Goal: Task Accomplishment & Management: Use online tool/utility

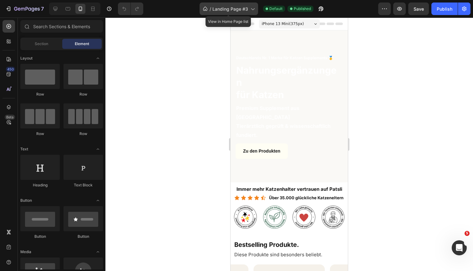
click at [224, 14] on div "/ Landing Page #3" at bounding box center [229, 9] width 59 height 13
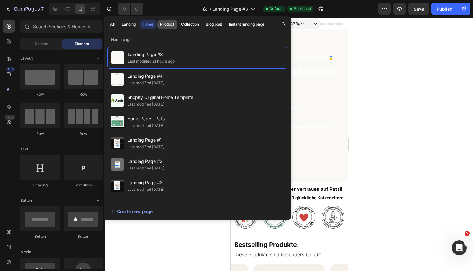
click at [172, 26] on div "Product" at bounding box center [167, 25] width 14 height 6
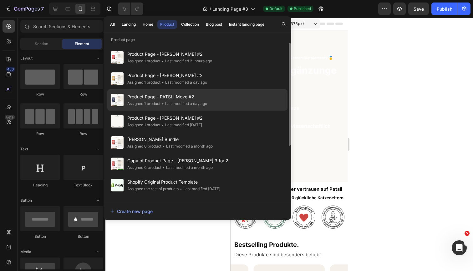
click at [218, 110] on div "Product Page - PATSLI Move #2 Assigned 1 product • Last modified a day ago" at bounding box center [197, 120] width 180 height 21
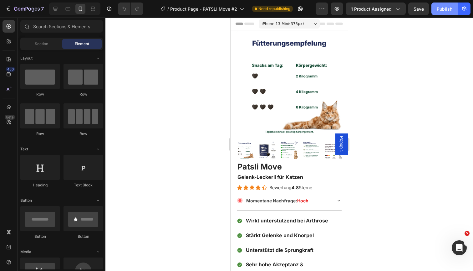
click at [443, 13] on button "Publish" at bounding box center [445, 9] width 26 height 13
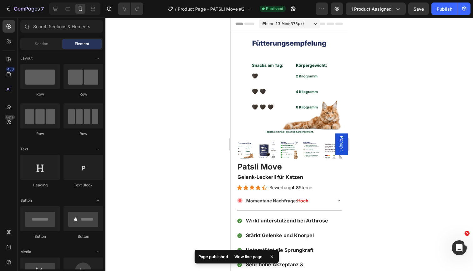
click at [344, 143] on span "Popup 1" at bounding box center [342, 144] width 6 height 16
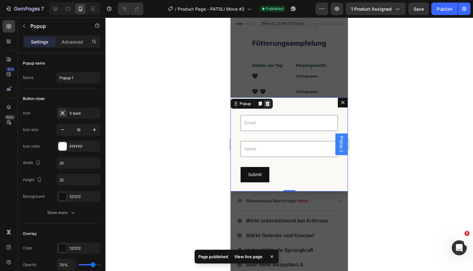
click at [270, 104] on icon "Dialog content" at bounding box center [268, 103] width 4 height 4
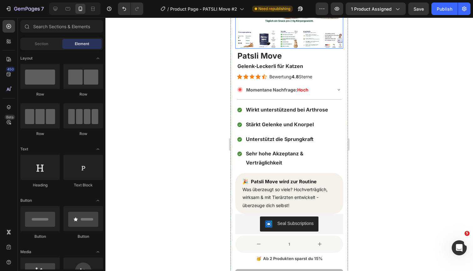
scroll to position [127, 0]
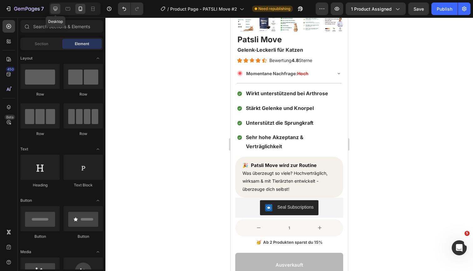
click at [52, 9] on div at bounding box center [55, 9] width 10 height 10
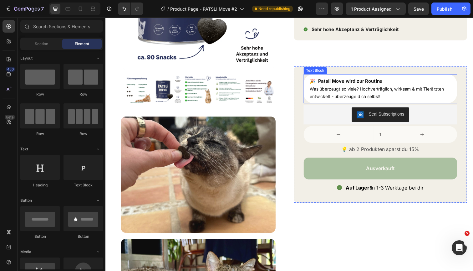
click at [398, 92] on span "Was überzeugt so viele? Hochverträglich, wirksam & mit Tierärzten entwickelt - …" at bounding box center [382, 94] width 137 height 13
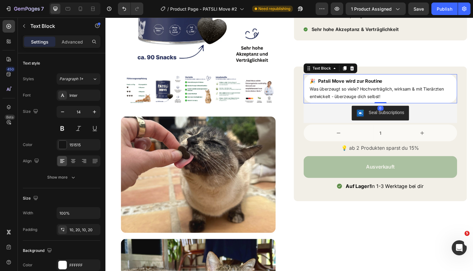
drag, startPoint x: 385, startPoint y: 106, endPoint x: 385, endPoint y: 98, distance: 7.5
click at [385, 98] on div "🎉 Patsli Move wird zur Routine Was überzeugt so viele? Hochverträglich, wirksam…" at bounding box center [386, 90] width 157 height 30
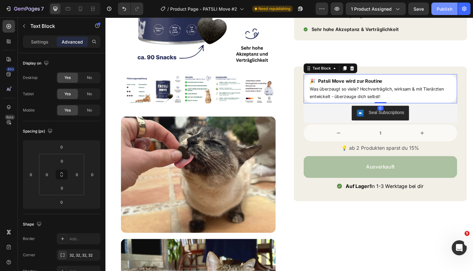
click at [448, 8] on div "Publish" at bounding box center [445, 9] width 16 height 7
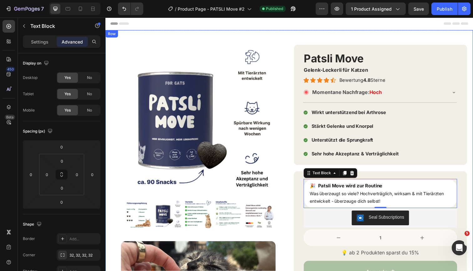
click at [271, 37] on div "Product Images Product Images Image Image Patsli Move Product Title Gelenk-Leck…" at bounding box center [293, 262] width 376 height 465
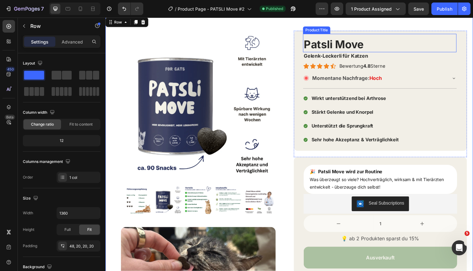
scroll to position [12, 0]
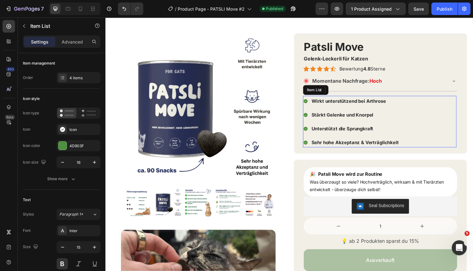
click at [413, 118] on div "Wirkt unterstützend bei Arthrose Stärkt Gelenke und Knorpel Unterstützt die Spr…" at bounding box center [385, 124] width 157 height 53
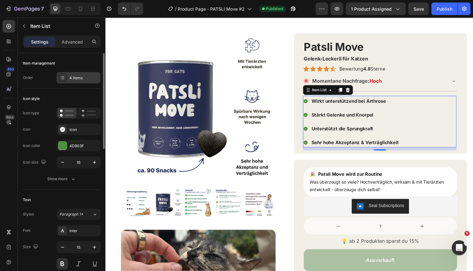
click at [82, 80] on div "4 items" at bounding box center [83, 78] width 29 height 6
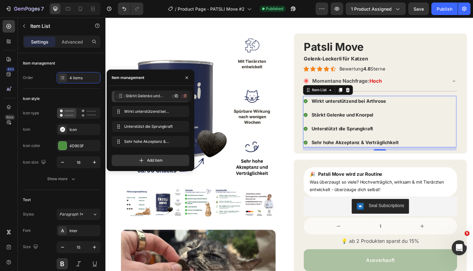
drag, startPoint x: 119, startPoint y: 112, endPoint x: 122, endPoint y: 96, distance: 15.9
drag, startPoint x: 117, startPoint y: 127, endPoint x: 118, endPoint y: 115, distance: 12.5
drag, startPoint x: 119, startPoint y: 110, endPoint x: 119, endPoint y: 125, distance: 14.1
click at [442, 8] on div "Publish" at bounding box center [445, 9] width 16 height 7
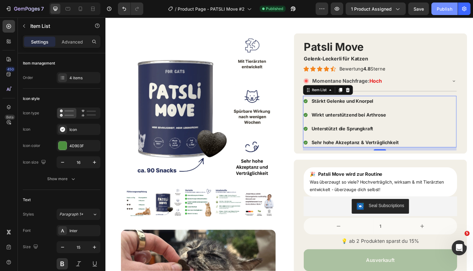
click at [455, 11] on button "Publish" at bounding box center [445, 9] width 26 height 13
click at [84, 12] on icon at bounding box center [80, 9] width 6 height 6
type input "18"
type input "16"
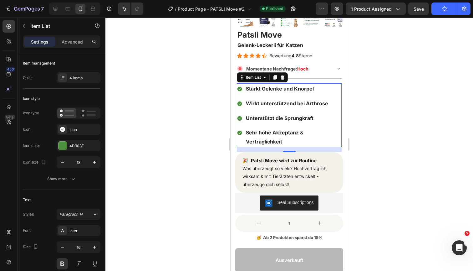
scroll to position [176, 0]
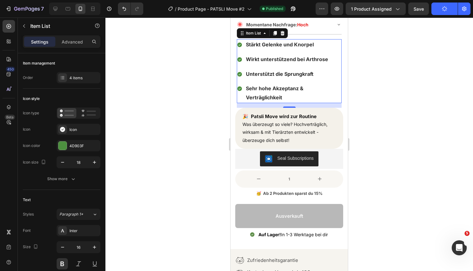
click at [405, 92] on div at bounding box center [289, 144] width 368 height 253
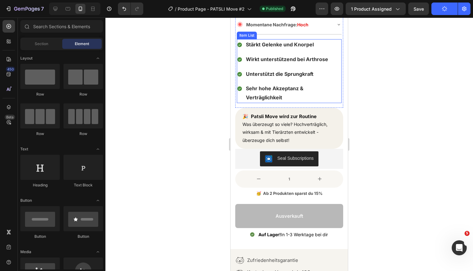
click at [324, 51] on div "Stärkt Gelenke und Knorpel Wirkt unterstützend bei Arthrose Unterstützt die Spr…" at bounding box center [289, 71] width 105 height 64
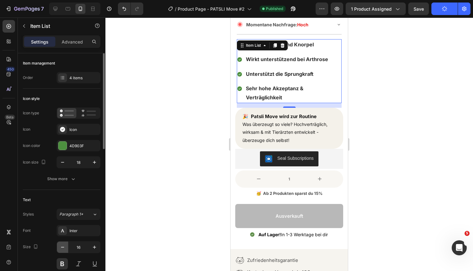
click at [63, 249] on icon "button" at bounding box center [62, 247] width 6 height 6
type input "15"
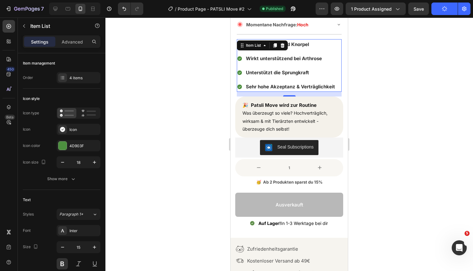
click at [373, 100] on div at bounding box center [289, 144] width 368 height 253
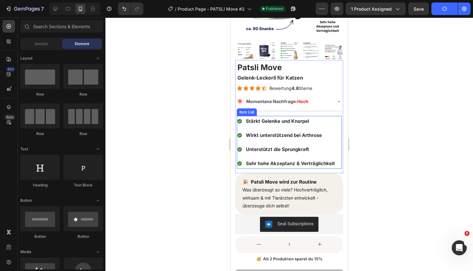
scroll to position [96, 0]
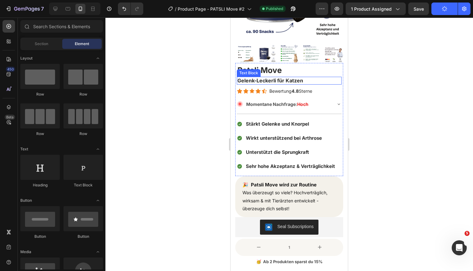
click at [308, 81] on p "Gelenk-Leckerli für Katzen" at bounding box center [290, 80] width 104 height 7
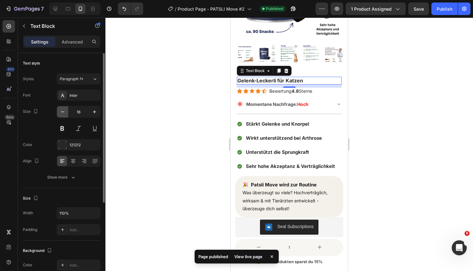
click at [62, 109] on icon "button" at bounding box center [62, 112] width 6 height 6
type input "15"
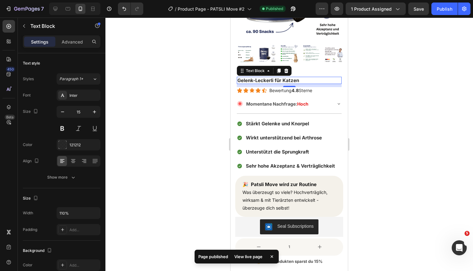
click at [394, 74] on div at bounding box center [289, 144] width 368 height 253
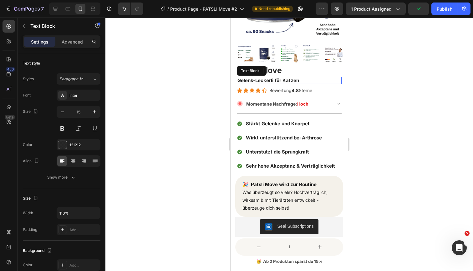
click at [315, 81] on p "Gelenk-Leckerli für Katzen" at bounding box center [290, 80] width 104 height 6
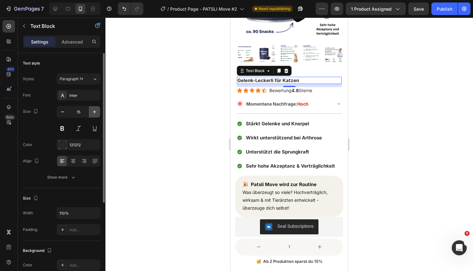
click at [91, 113] on icon "button" at bounding box center [94, 112] width 6 height 6
type input "16"
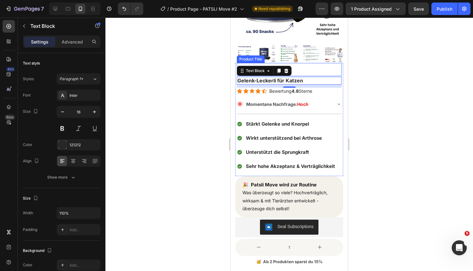
click at [418, 97] on div at bounding box center [289, 144] width 368 height 253
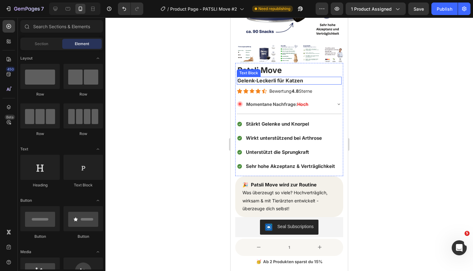
click at [397, 90] on div at bounding box center [289, 144] width 368 height 253
click at [442, 12] on button "Publish" at bounding box center [445, 9] width 26 height 13
click at [330, 80] on p "Gelenk-Leckerli für Katzen" at bounding box center [290, 80] width 104 height 7
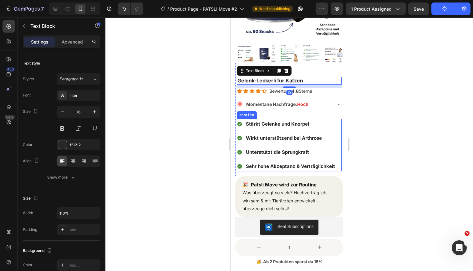
click at [299, 123] on span "Stärkt Gelenke und Knorpel" at bounding box center [277, 124] width 63 height 6
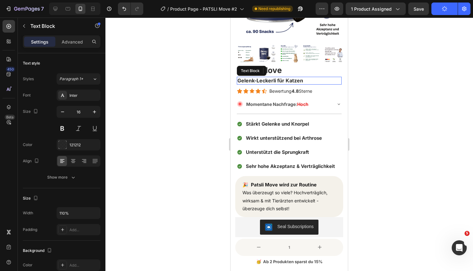
click at [299, 80] on strong "Gelenk-Leckerli für Katzen" at bounding box center [271, 80] width 66 height 6
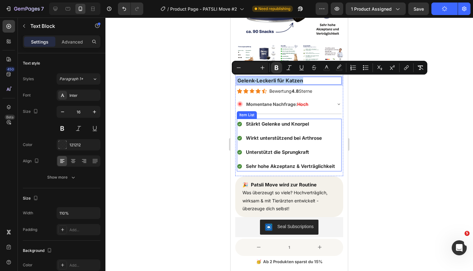
click at [284, 151] on span "Unterstützt die Sprungkraft" at bounding box center [277, 152] width 63 height 6
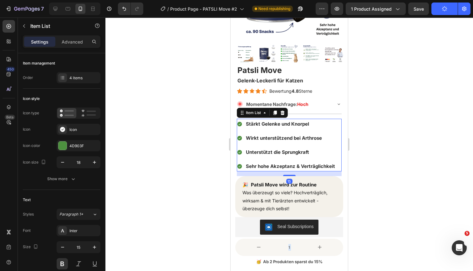
click at [284, 151] on span "Unterstützt die Sprungkraft" at bounding box center [277, 152] width 63 height 6
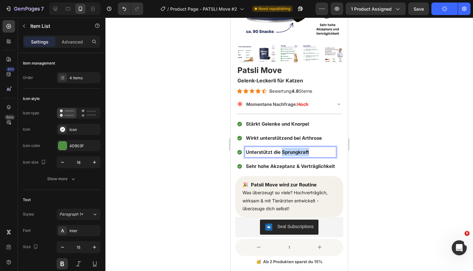
click at [284, 151] on span "Unterstützt die Sprungkraft" at bounding box center [277, 152] width 63 height 6
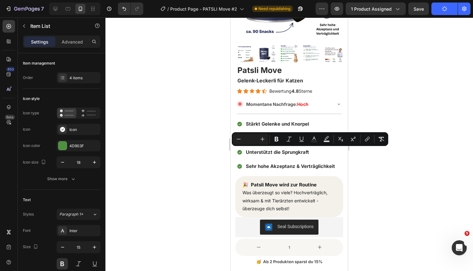
click at [292, 159] on div "Stärkt Gelenke und Knorpel Wirkt unterstützend bei Arthrose Unterstützt die Spr…" at bounding box center [286, 145] width 99 height 53
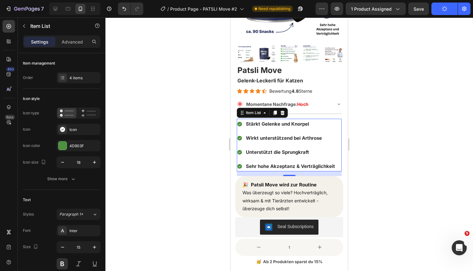
click at [407, 175] on div at bounding box center [289, 144] width 368 height 253
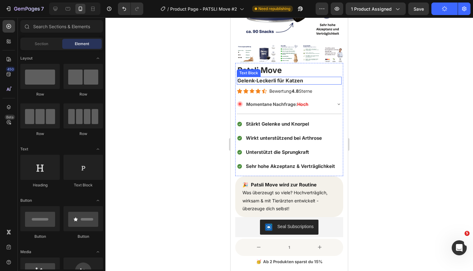
click at [325, 78] on p "Gelenk-Leckerli für Katzen" at bounding box center [290, 80] width 104 height 7
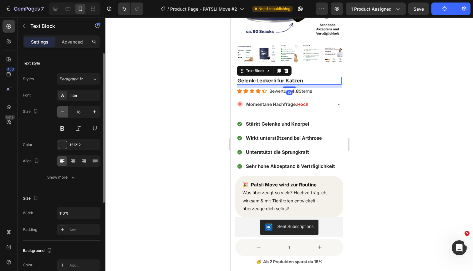
click at [59, 112] on icon "button" at bounding box center [62, 112] width 6 height 6
type input "15"
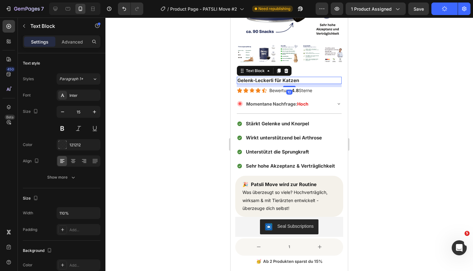
click at [412, 88] on div at bounding box center [289, 144] width 368 height 253
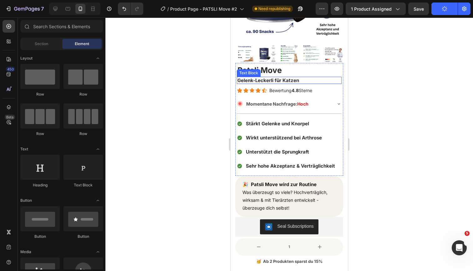
click at [303, 81] on p "Gelenk-Leckerli für Katzen" at bounding box center [290, 80] width 104 height 6
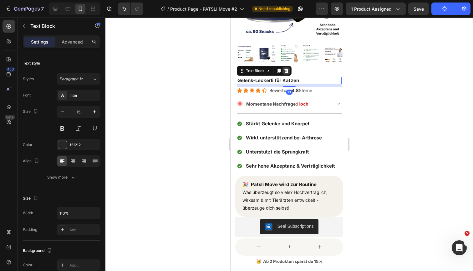
click at [286, 69] on icon at bounding box center [287, 71] width 4 height 4
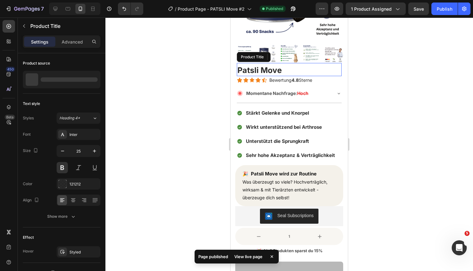
click at [297, 68] on h1 "Patsli Move" at bounding box center [289, 70] width 105 height 12
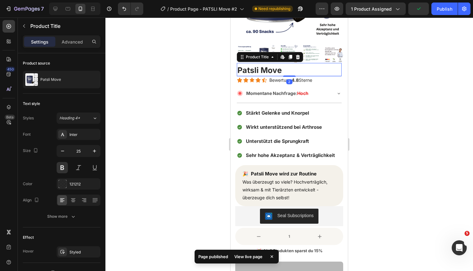
click at [366, 84] on div at bounding box center [289, 144] width 368 height 253
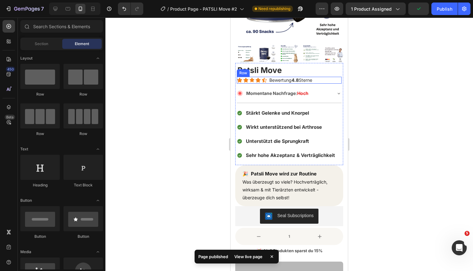
click at [325, 79] on div "Icon Icon Icon Icon Icon Icon List Bewertung 4.8 Sterne Text Block Row" at bounding box center [289, 80] width 105 height 7
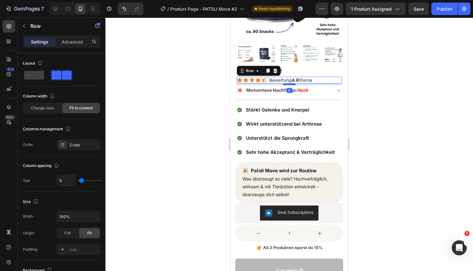
drag, startPoint x: 288, startPoint y: 87, endPoint x: 289, endPoint y: 84, distance: 3.1
click at [289, 84] on div at bounding box center [289, 84] width 13 height 2
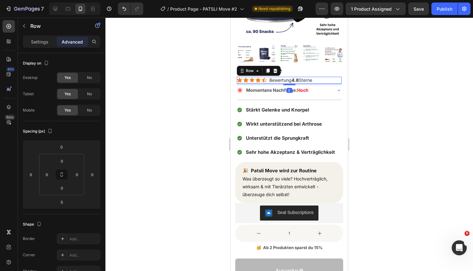
click at [386, 96] on div at bounding box center [289, 144] width 368 height 253
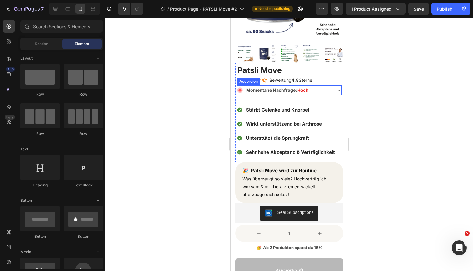
click at [330, 88] on div "Momentane Nachfrage: Hoch" at bounding box center [284, 90] width 94 height 10
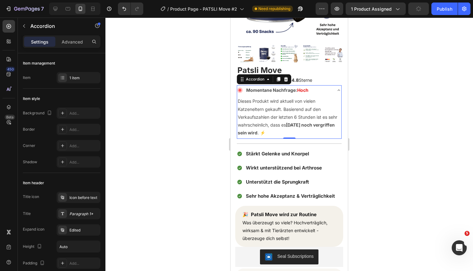
click at [329, 89] on div "Momentane Nachfrage: Hoch" at bounding box center [284, 90] width 94 height 10
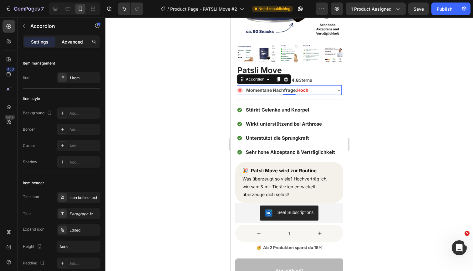
click at [75, 39] on p "Advanced" at bounding box center [72, 42] width 21 height 7
type input "100%"
type input "100"
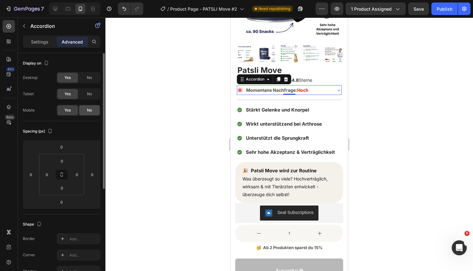
click at [90, 110] on span "No" at bounding box center [89, 110] width 5 height 6
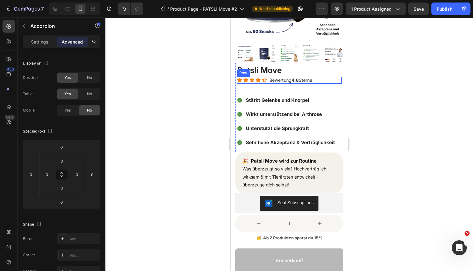
click at [333, 80] on div "Icon Icon Icon Icon Icon Icon List Bewertung 4.8 Sterne Text Block Row" at bounding box center [289, 80] width 105 height 7
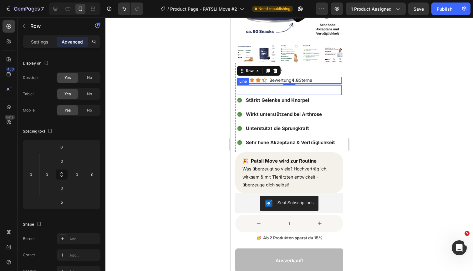
click at [272, 90] on div "Title Line" at bounding box center [289, 90] width 105 height 10
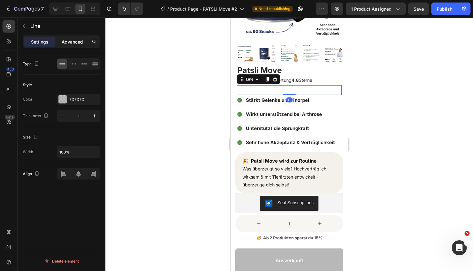
click at [75, 42] on p "Advanced" at bounding box center [72, 42] width 21 height 7
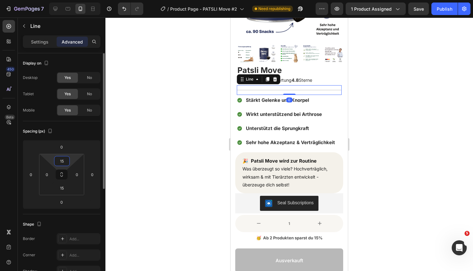
click at [63, 160] on input "15" at bounding box center [62, 160] width 13 height 9
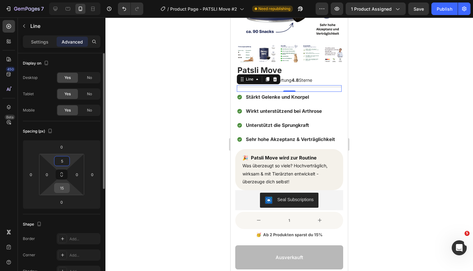
type input "5"
click at [64, 189] on input "15" at bounding box center [62, 187] width 13 height 9
type input "5"
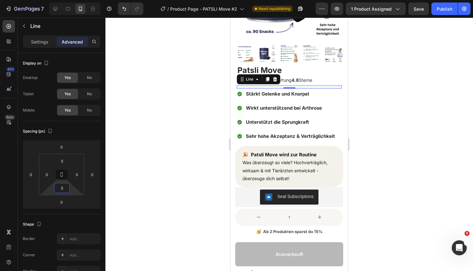
drag, startPoint x: 380, startPoint y: 98, endPoint x: 377, endPoint y: 96, distance: 3.3
click at [380, 98] on div at bounding box center [289, 144] width 368 height 253
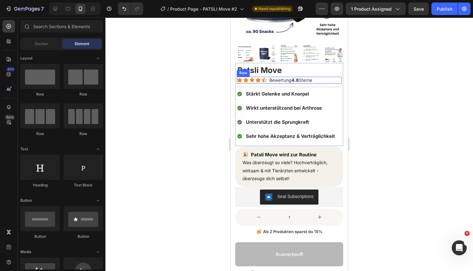
click at [319, 80] on div "Icon Icon Icon Icon Icon Icon List Bewertung 4.8 Sterne Text Block Row" at bounding box center [289, 80] width 105 height 7
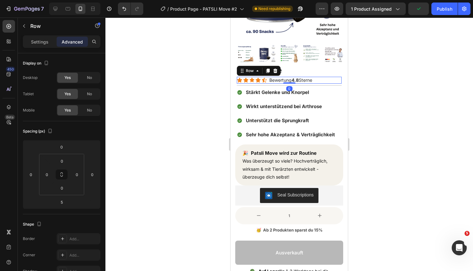
click at [290, 81] on div "Icon Icon Icon Icon Icon Icon List Bewertung 4.8 Sterne Text Block Row 0" at bounding box center [289, 80] width 105 height 7
type input "0"
click at [381, 80] on div at bounding box center [289, 144] width 368 height 253
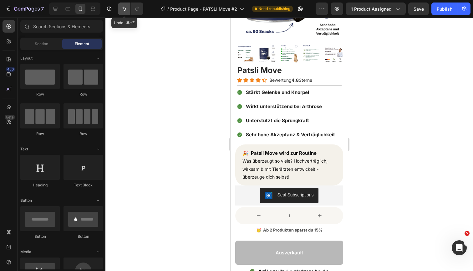
click at [124, 10] on icon "Undo/Redo" at bounding box center [124, 9] width 6 height 6
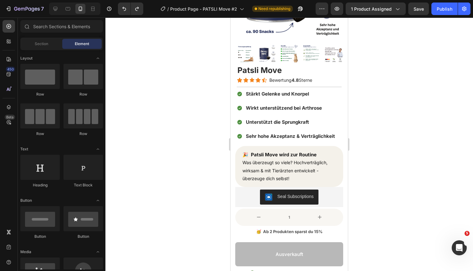
click at [414, 79] on div at bounding box center [289, 144] width 368 height 253
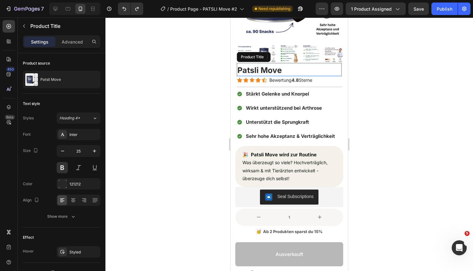
click at [300, 69] on h1 "Patsli Move" at bounding box center [289, 70] width 105 height 12
click at [411, 79] on div at bounding box center [289, 144] width 368 height 253
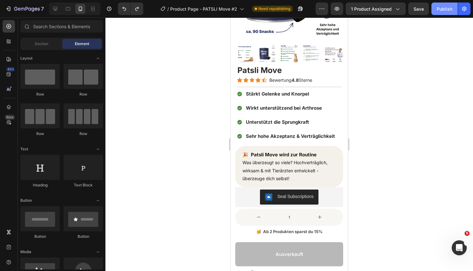
click at [440, 8] on div "Publish" at bounding box center [445, 9] width 16 height 7
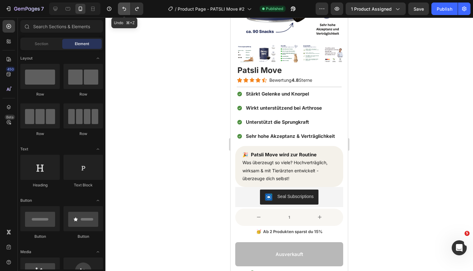
click at [125, 8] on icon "Undo/Redo" at bounding box center [124, 9] width 6 height 6
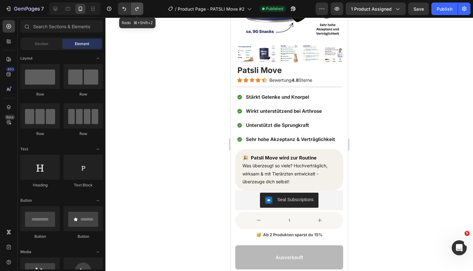
click at [139, 8] on icon "Undo/Redo" at bounding box center [137, 9] width 6 height 6
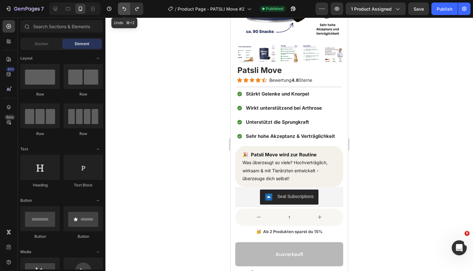
click at [123, 8] on icon "Undo/Redo" at bounding box center [124, 9] width 4 height 4
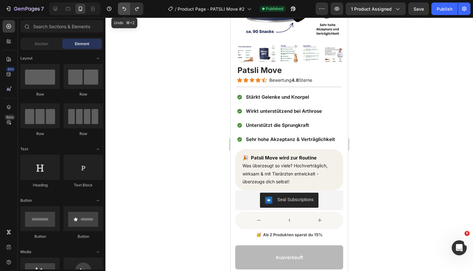
click at [123, 8] on icon "Undo/Redo" at bounding box center [124, 9] width 4 height 4
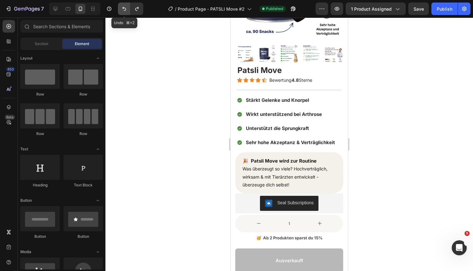
click at [123, 8] on icon "Undo/Redo" at bounding box center [124, 9] width 4 height 4
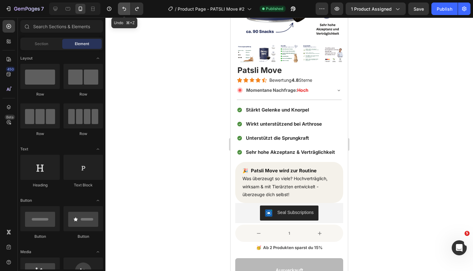
click at [123, 9] on icon "Undo/Redo" at bounding box center [124, 9] width 6 height 6
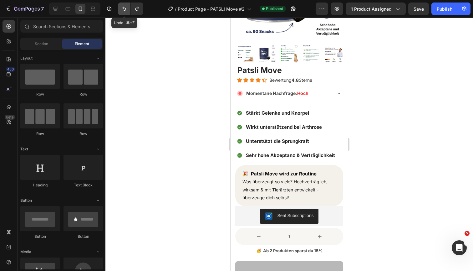
click at [123, 9] on icon "Undo/Redo" at bounding box center [124, 9] width 6 height 6
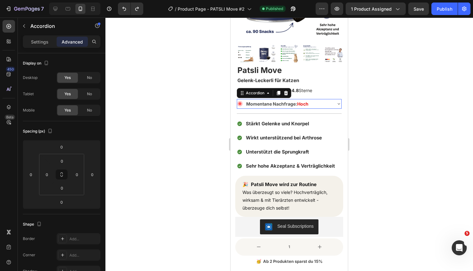
click at [326, 104] on div "Momentane Nachfrage: Hoch" at bounding box center [284, 104] width 94 height 10
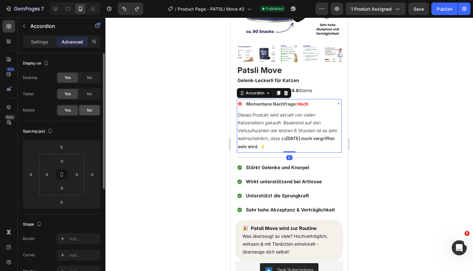
click at [86, 107] on div "No" at bounding box center [89, 110] width 21 height 10
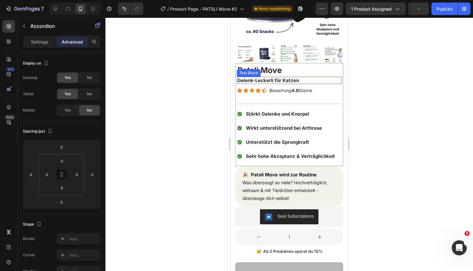
click at [263, 81] on strong "Gelenk-Leckerli für Katzen" at bounding box center [269, 80] width 62 height 6
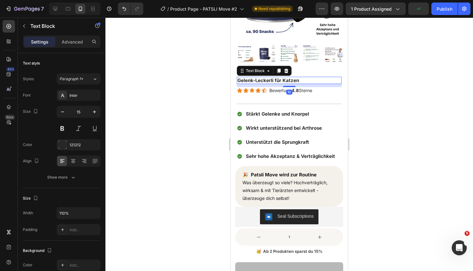
click at [263, 81] on strong "Gelenk-Leckerli für Katzen" at bounding box center [269, 80] width 62 height 6
click at [313, 81] on p "Gelenk-Support für Katzen" at bounding box center [290, 80] width 104 height 6
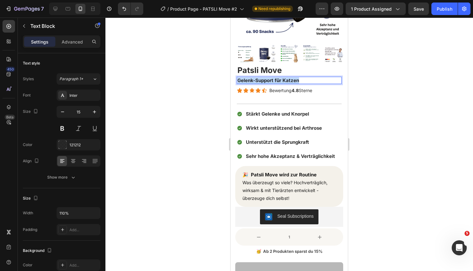
click at [313, 81] on p "Gelenk-Support für Katzen" at bounding box center [290, 80] width 104 height 6
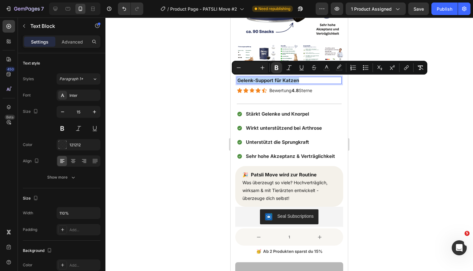
copy strong "Gelenk-Support für Katzen"
click at [371, 106] on div at bounding box center [289, 144] width 368 height 253
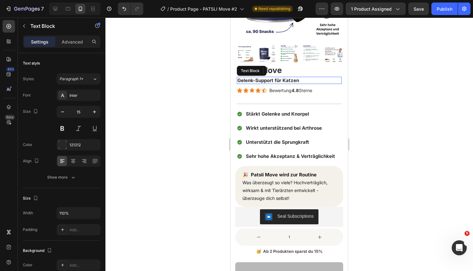
click at [263, 80] on strong "Gelenk-Support für Katzen" at bounding box center [269, 80] width 62 height 6
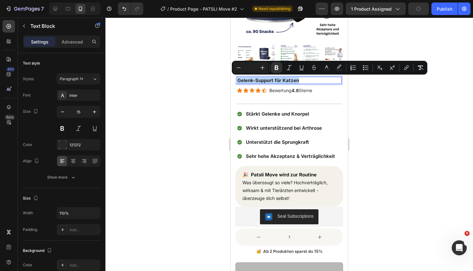
click at [263, 80] on strong "Gelenk-Support für Katzen" at bounding box center [269, 80] width 62 height 6
click at [269, 80] on strong "Gelenk-Support für Katzen" at bounding box center [269, 80] width 62 height 6
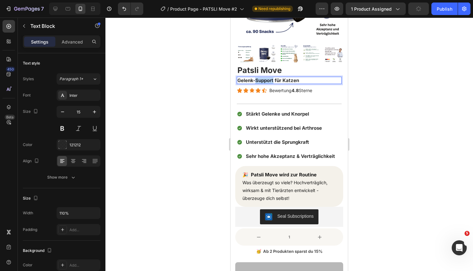
click at [269, 80] on strong "Gelenk-Support für Katzen" at bounding box center [269, 80] width 62 height 6
click at [295, 90] on strong "4.8" at bounding box center [295, 90] width 7 height 5
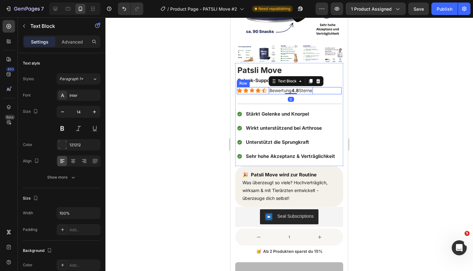
click at [332, 89] on div "Icon Icon Icon Icon Icon Icon List Bewertung 4.8 Sterne Text Block 0 Row" at bounding box center [289, 90] width 105 height 7
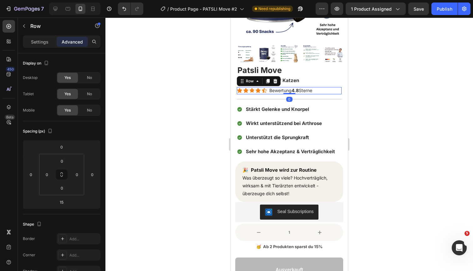
drag, startPoint x: 289, startPoint y: 98, endPoint x: 291, endPoint y: 80, distance: 17.7
click at [291, 80] on div "Patsli Move Product Title Gelenk-Support für Katzen Text Block Icon Icon Icon I…" at bounding box center [289, 112] width 105 height 98
type input "0"
click at [267, 98] on div "Title Line" at bounding box center [289, 99] width 105 height 10
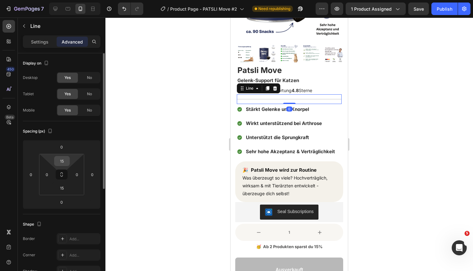
click at [66, 159] on input "15" at bounding box center [62, 160] width 13 height 9
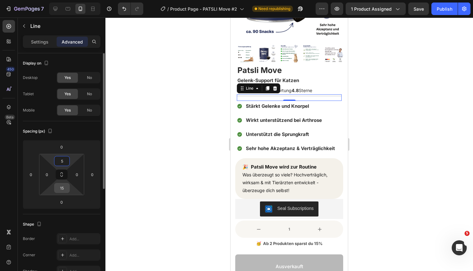
type input "5"
click at [63, 188] on input "15" at bounding box center [62, 187] width 13 height 9
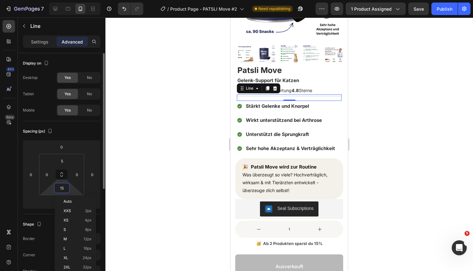
type input "5"
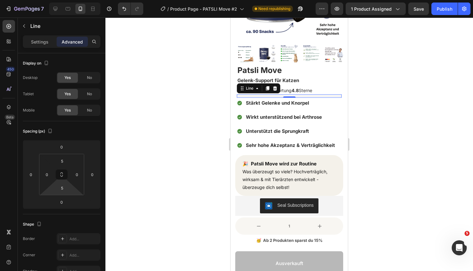
click at [379, 119] on div at bounding box center [289, 144] width 368 height 253
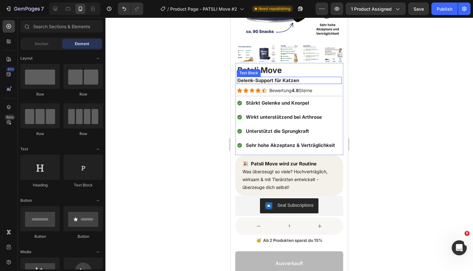
click at [330, 79] on p "Gelenk-Support für Katzen" at bounding box center [290, 80] width 104 height 6
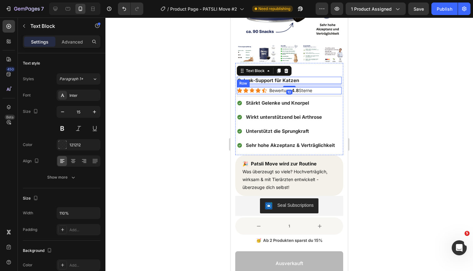
click at [325, 90] on div "Icon Icon Icon Icon Icon Icon List Bewertung 4.8 Sterne Text Block Row" at bounding box center [289, 90] width 105 height 7
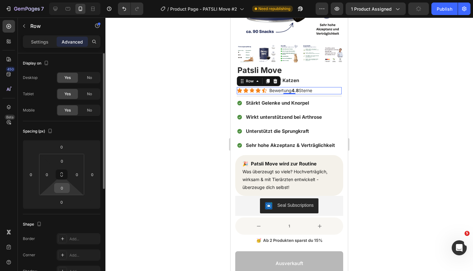
click at [65, 190] on input "0" at bounding box center [62, 187] width 13 height 9
type input "5"
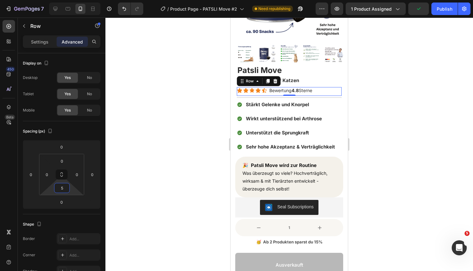
click at [382, 126] on div at bounding box center [289, 144] width 368 height 253
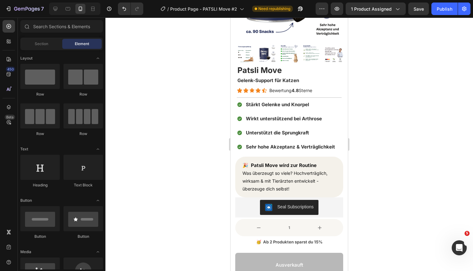
click at [399, 100] on div at bounding box center [289, 144] width 368 height 253
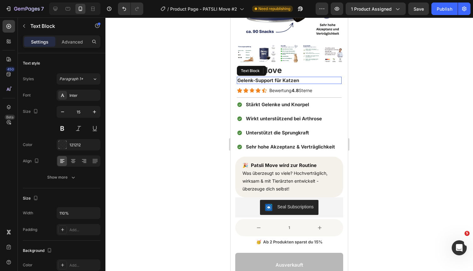
drag, startPoint x: 331, startPoint y: 81, endPoint x: 339, endPoint y: 81, distance: 7.8
click at [331, 81] on p "Gelenk-Support für Katzen" at bounding box center [290, 80] width 104 height 6
click at [397, 93] on div at bounding box center [289, 144] width 368 height 253
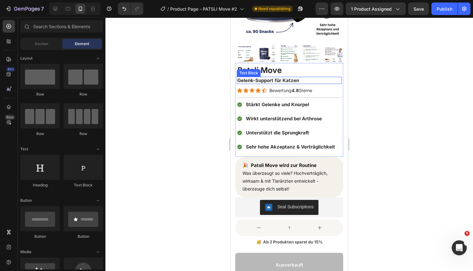
click at [324, 79] on p "Gelenk-Support für Katzen" at bounding box center [290, 80] width 104 height 6
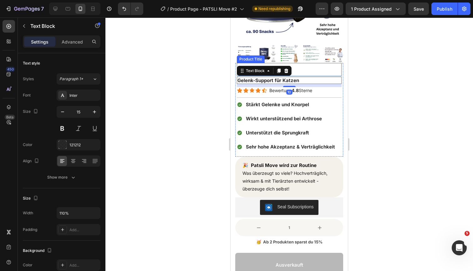
click at [310, 69] on h1 "Patsli Move" at bounding box center [289, 70] width 105 height 12
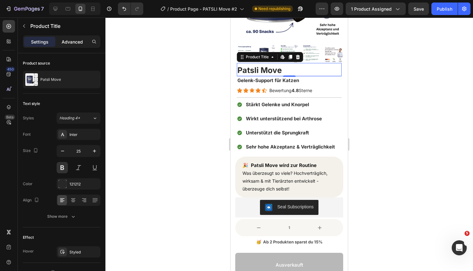
click at [68, 45] on p "Advanced" at bounding box center [72, 42] width 21 height 7
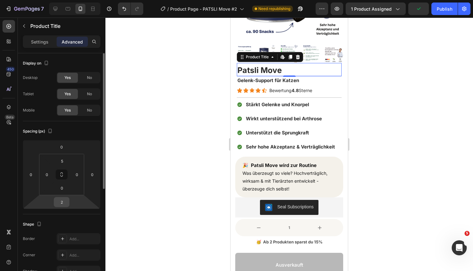
click at [60, 204] on input "2" at bounding box center [61, 201] width 13 height 9
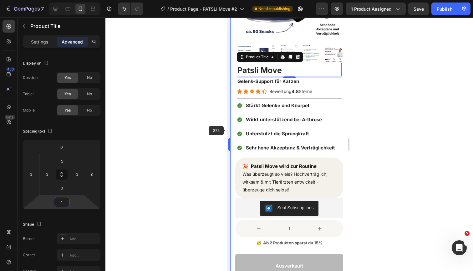
type input "3"
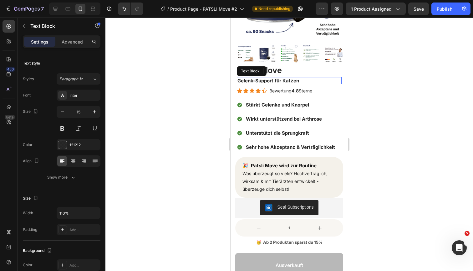
click at [257, 80] on strong "Gelenk-Support für Katzen" at bounding box center [269, 81] width 62 height 6
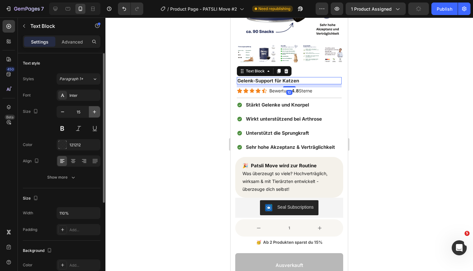
click at [95, 114] on icon "button" at bounding box center [94, 112] width 6 height 6
type input "16"
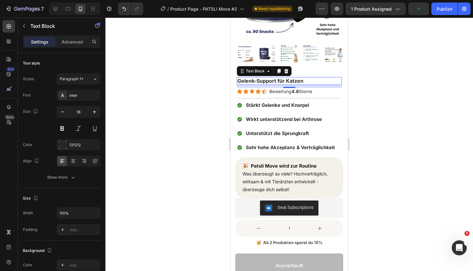
click at [385, 88] on div at bounding box center [289, 144] width 368 height 253
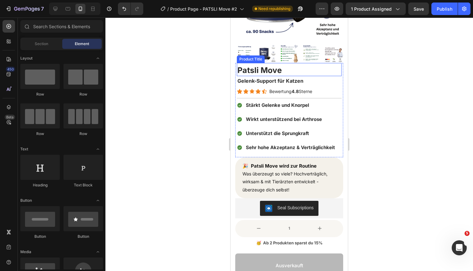
click at [304, 71] on h1 "Patsli Move" at bounding box center [289, 70] width 105 height 12
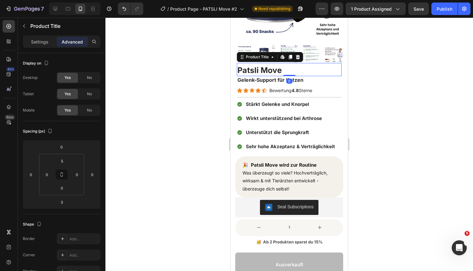
drag, startPoint x: 291, startPoint y: 76, endPoint x: 291, endPoint y: 71, distance: 5.0
click at [291, 71] on div "Patsli Move Product Title Edit content in Shopify 0" at bounding box center [289, 69] width 105 height 13
type input "0"
click at [384, 101] on div at bounding box center [289, 144] width 368 height 253
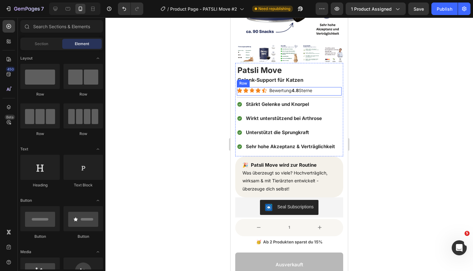
click at [330, 92] on div "Icon Icon Icon Icon Icon Icon List Bewertung 4.8 Sterne Text Block Row" at bounding box center [289, 91] width 105 height 8
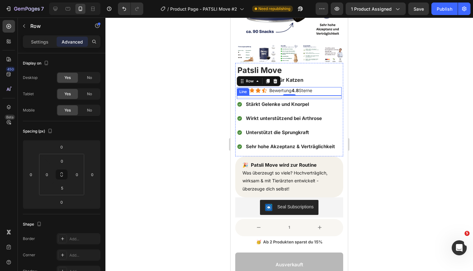
click at [271, 97] on div "Title Line" at bounding box center [289, 96] width 105 height 3
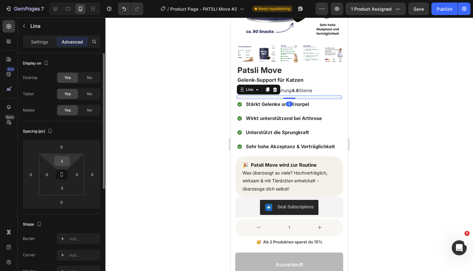
click at [65, 161] on input "5" at bounding box center [62, 160] width 13 height 9
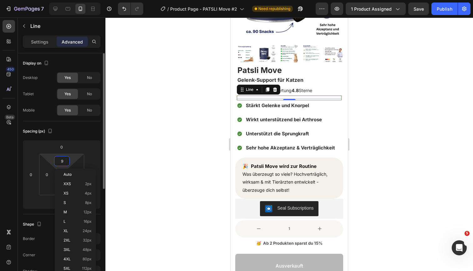
type input "10"
click at [47, 0] on html "7 Version history / Product Page - PATSLI Move #2 Need republishing Preview 1 p…" at bounding box center [236, 0] width 473 height 0
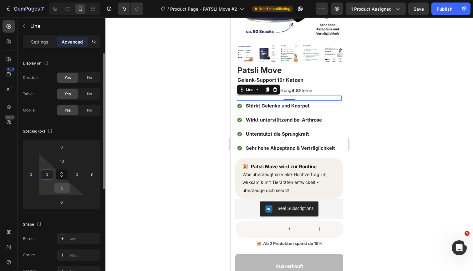
click at [61, 191] on input "5" at bounding box center [62, 187] width 13 height 9
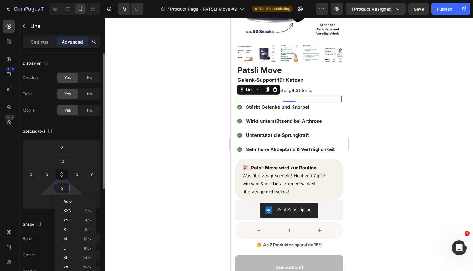
type input "10"
click at [419, 128] on div at bounding box center [289, 144] width 368 height 253
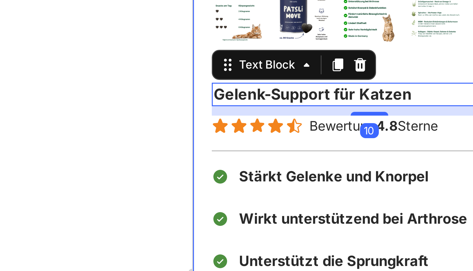
scroll to position [87, 0]
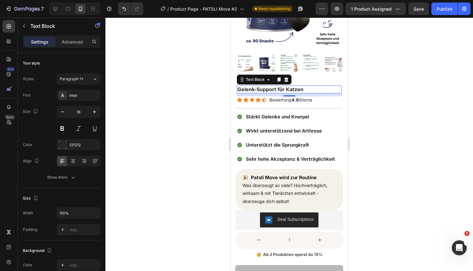
click at [418, 124] on div at bounding box center [289, 144] width 368 height 253
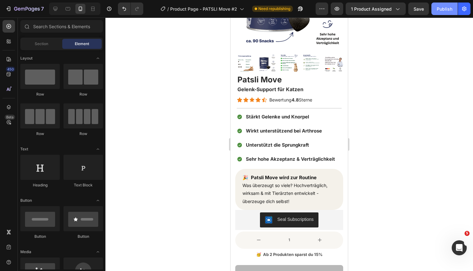
click at [445, 9] on div "Publish" at bounding box center [445, 9] width 16 height 7
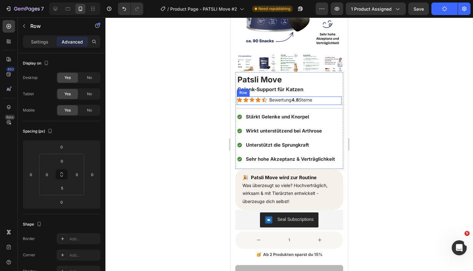
click at [336, 98] on div "Icon Icon Icon Icon Icon Icon List Bewertung 4.8 Sterne Text Block Row" at bounding box center [289, 100] width 105 height 8
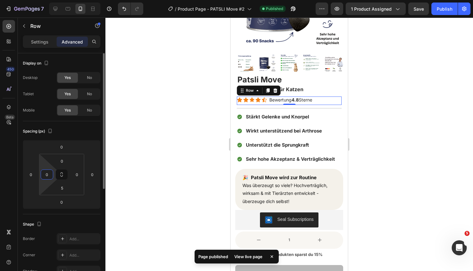
click at [44, 174] on input "0" at bounding box center [46, 174] width 9 height 9
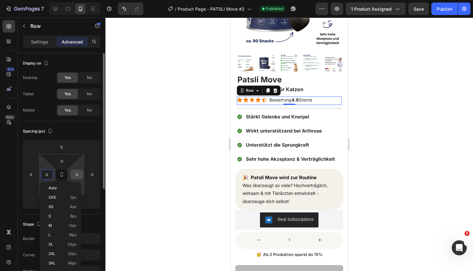
type input "1"
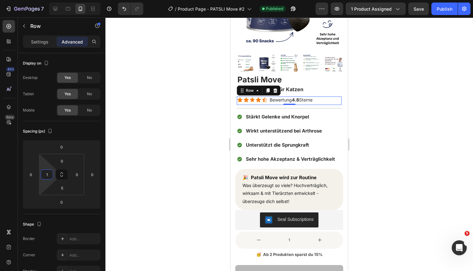
click at [400, 116] on div at bounding box center [289, 144] width 368 height 253
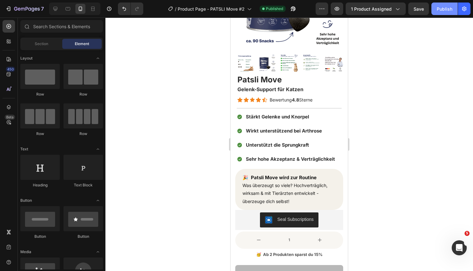
click at [447, 6] on div "Publish" at bounding box center [445, 9] width 16 height 7
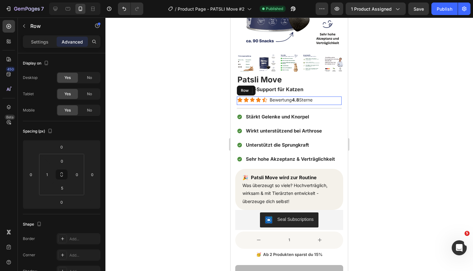
click at [341, 97] on div "Icon Icon Icon Icon Icon Icon List Bewertung 4.8 Sterne Text Block Row" at bounding box center [289, 100] width 105 height 8
click at [357, 98] on div at bounding box center [289, 144] width 368 height 253
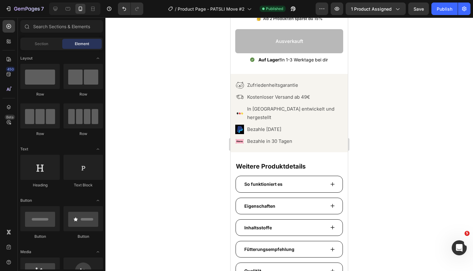
scroll to position [328, 0]
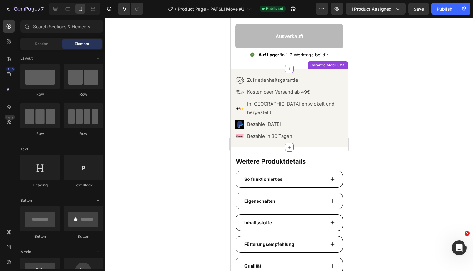
click at [296, 81] on p "Zufriedenheitsgarantie" at bounding box center [294, 80] width 95 height 8
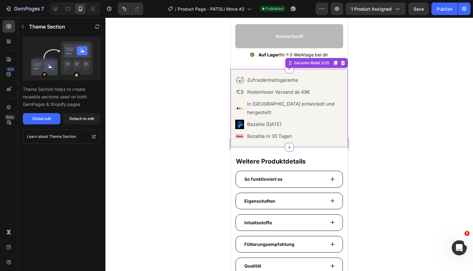
click at [378, 99] on div at bounding box center [289, 144] width 368 height 253
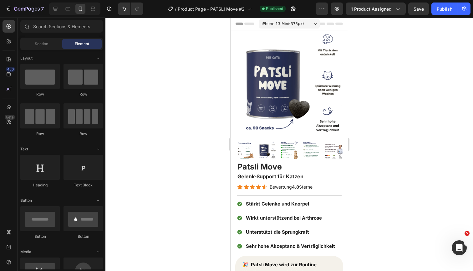
scroll to position [0, 0]
